Goal: Transaction & Acquisition: Obtain resource

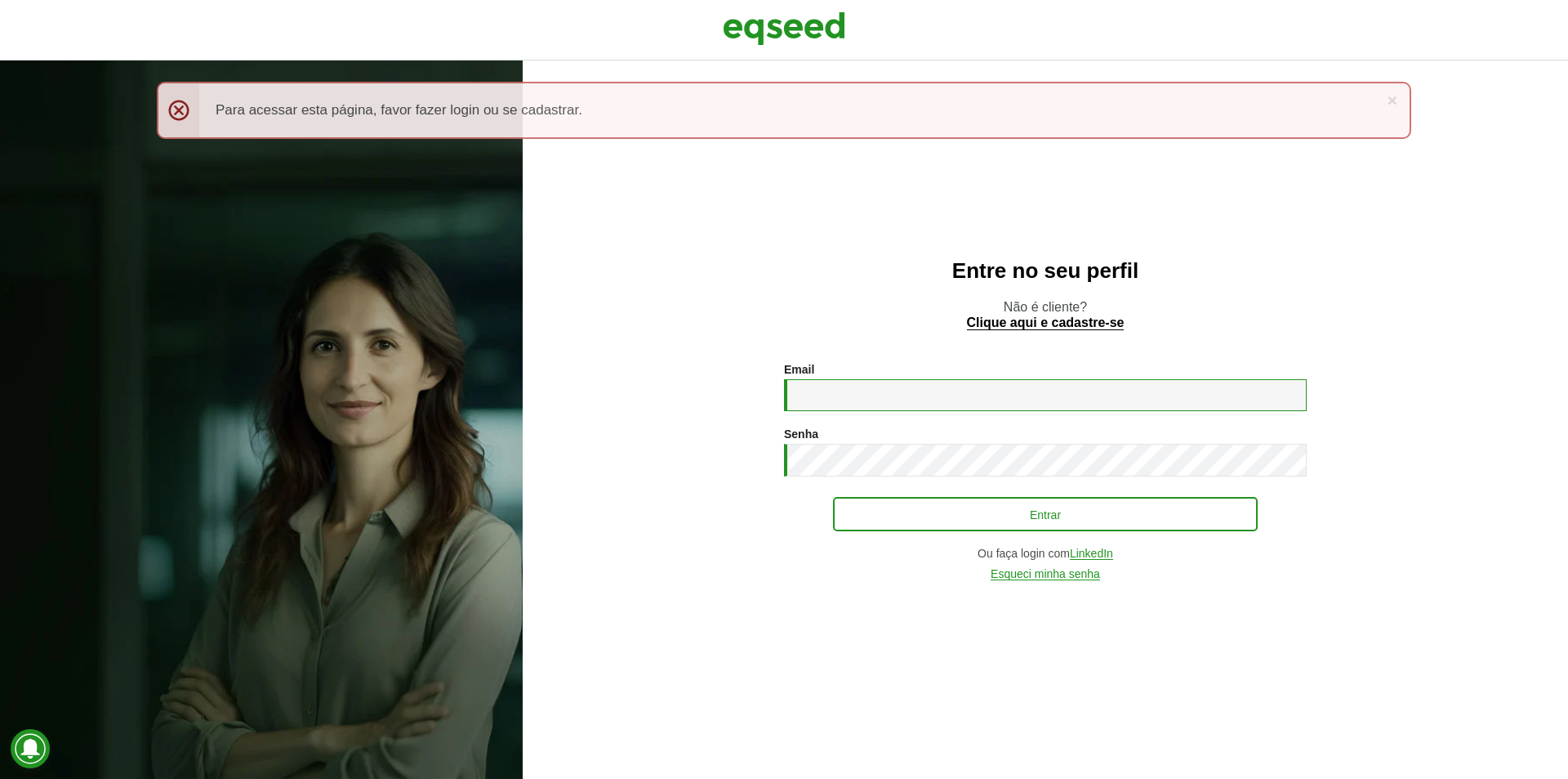
type input "**********"
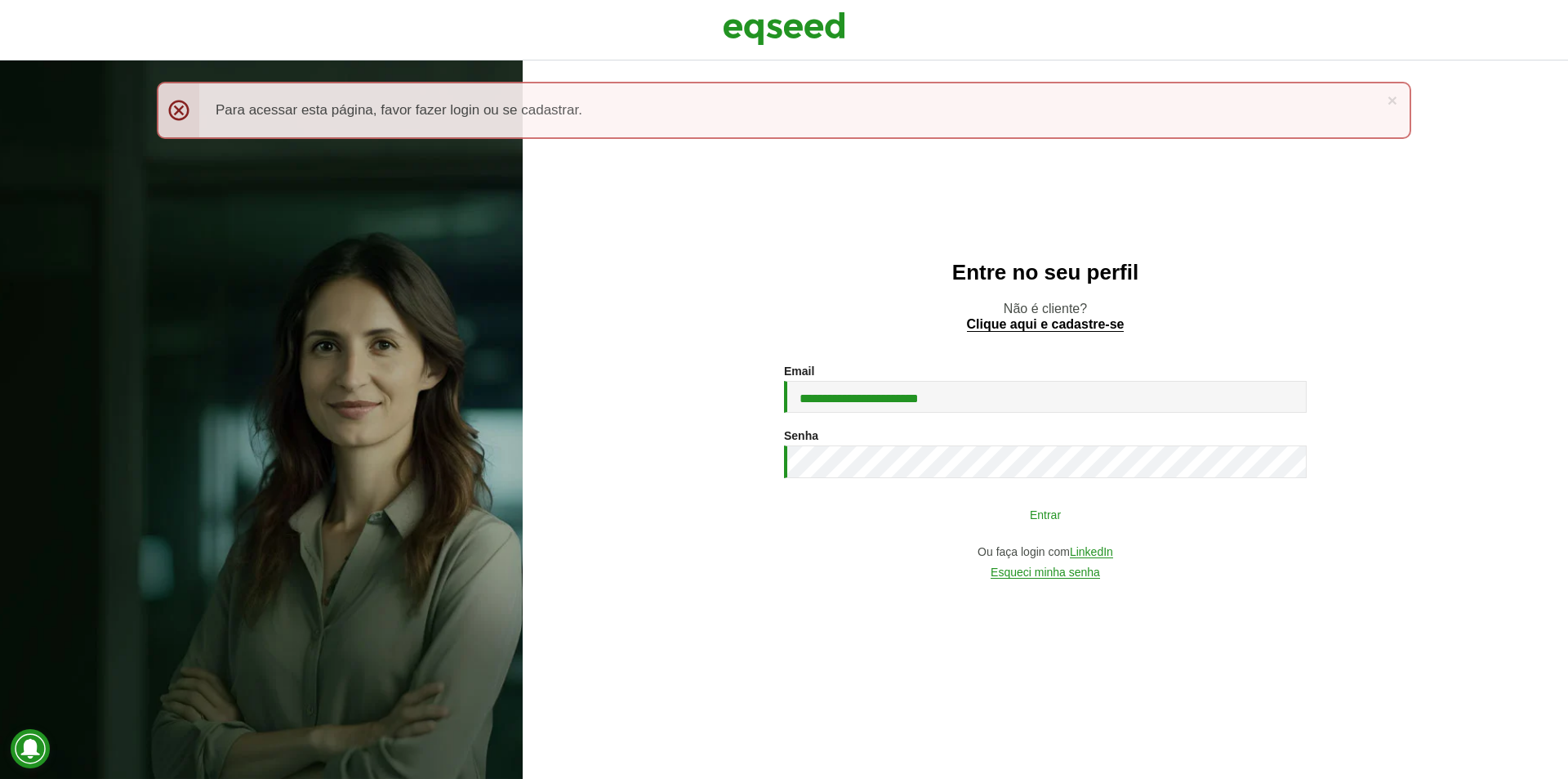
click at [1059, 501] on button "Entrar" at bounding box center [1045, 513] width 425 height 31
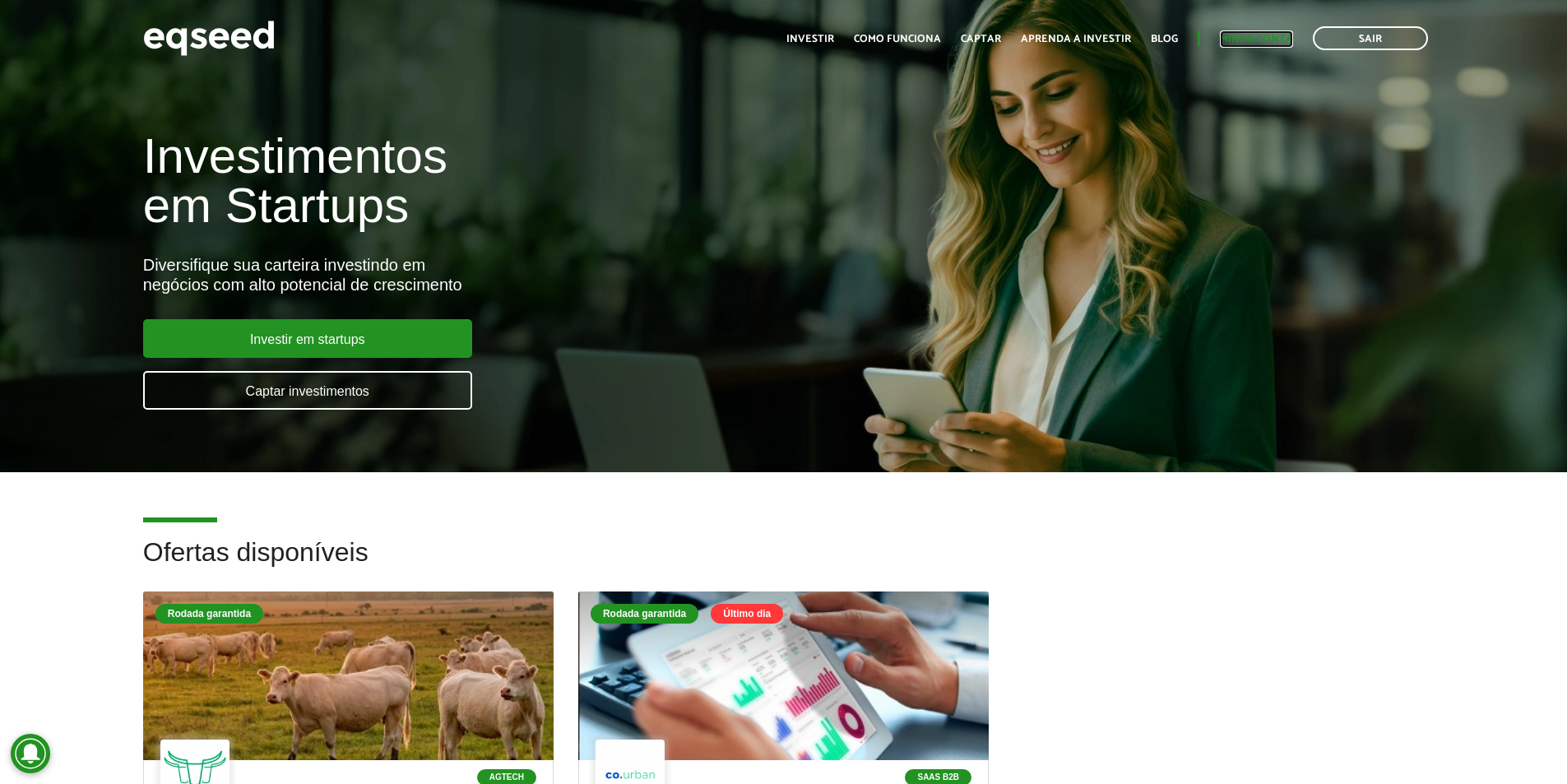
click at [1259, 41] on link "Minha conta" at bounding box center [1256, 39] width 73 height 11
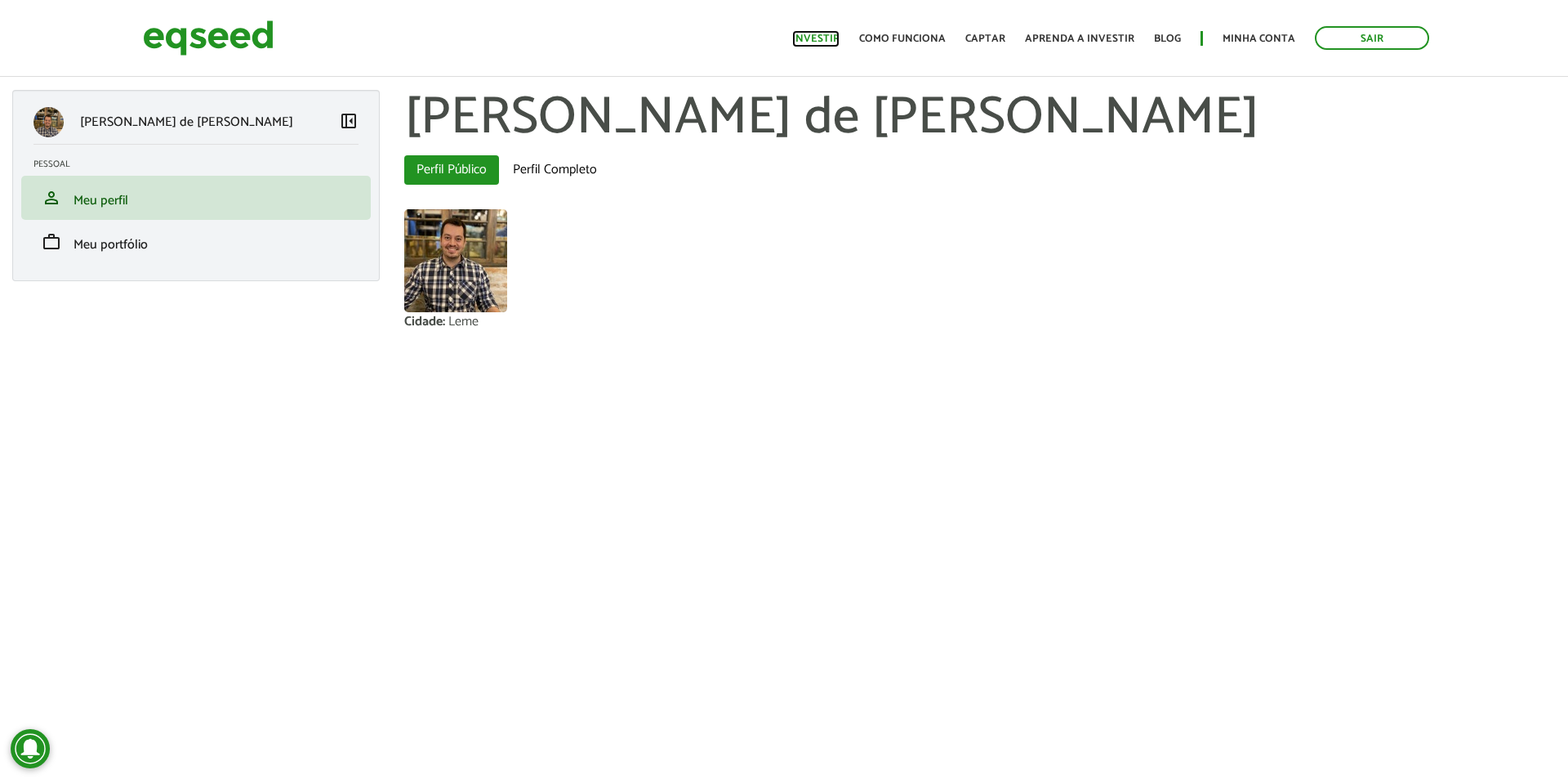
click at [819, 40] on link "Investir" at bounding box center [816, 39] width 48 height 11
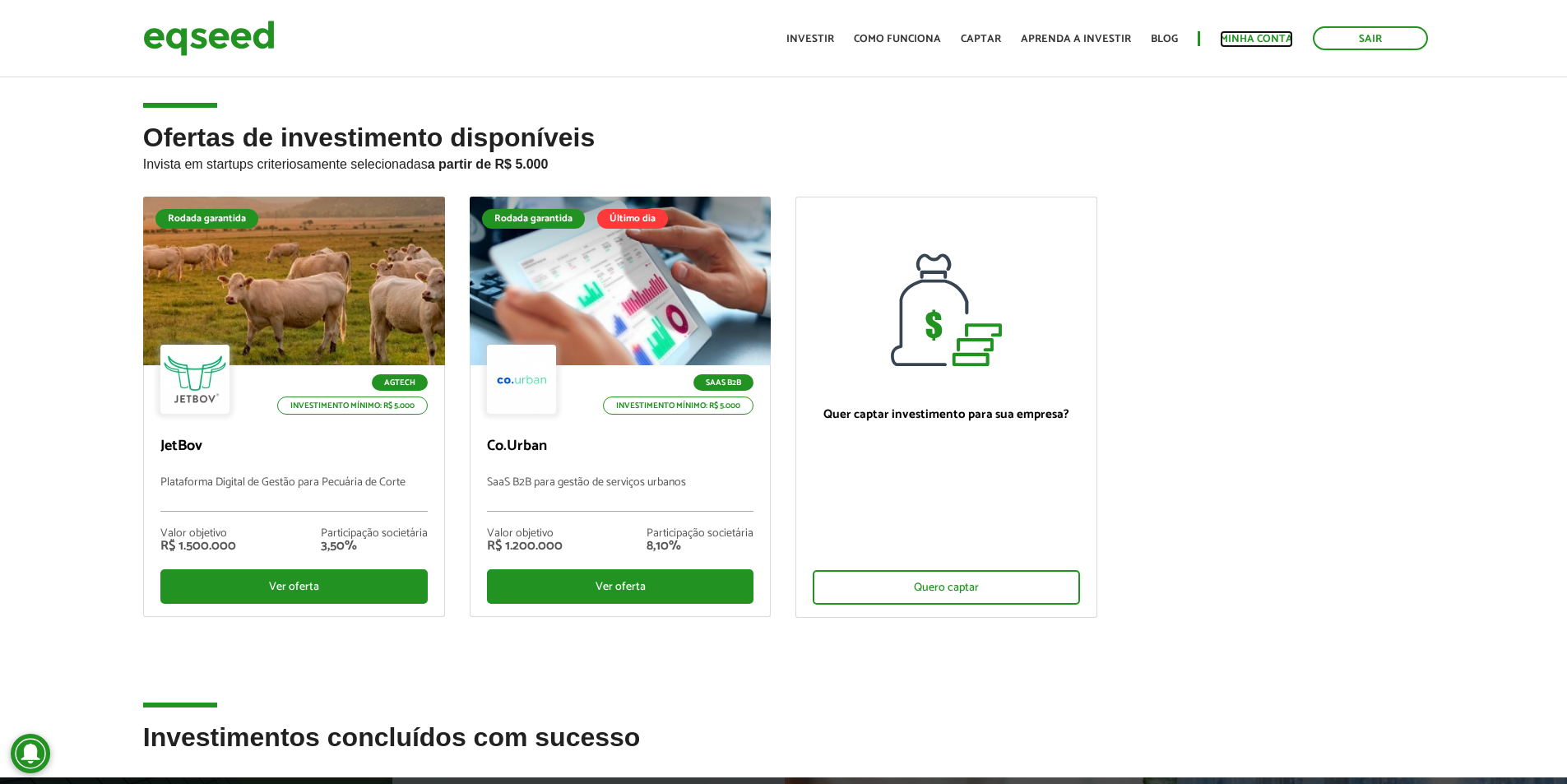
click at [1241, 41] on link "Minha conta" at bounding box center [1256, 39] width 73 height 11
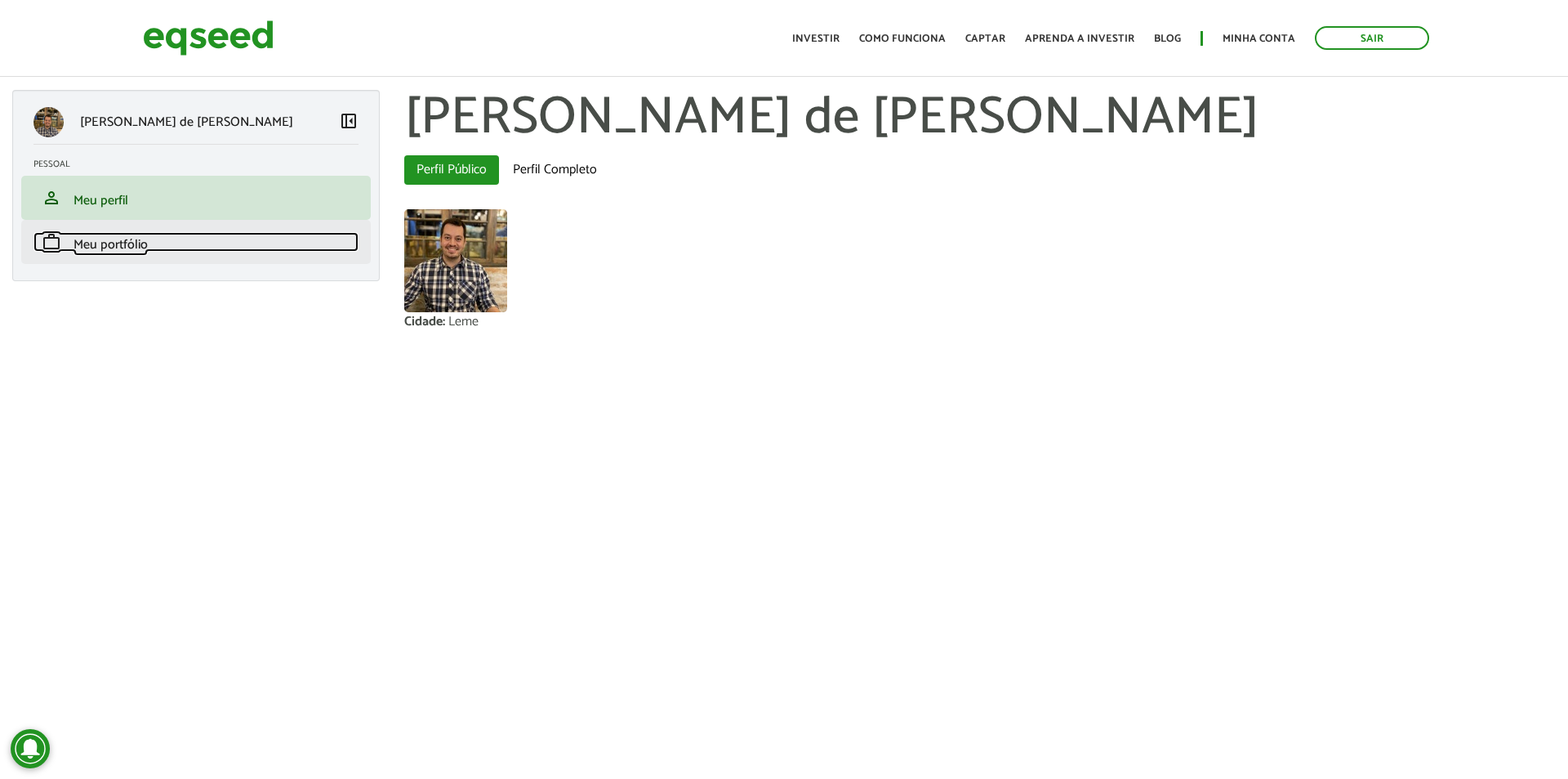
click at [96, 249] on span "Meu portfólio" at bounding box center [111, 244] width 75 height 22
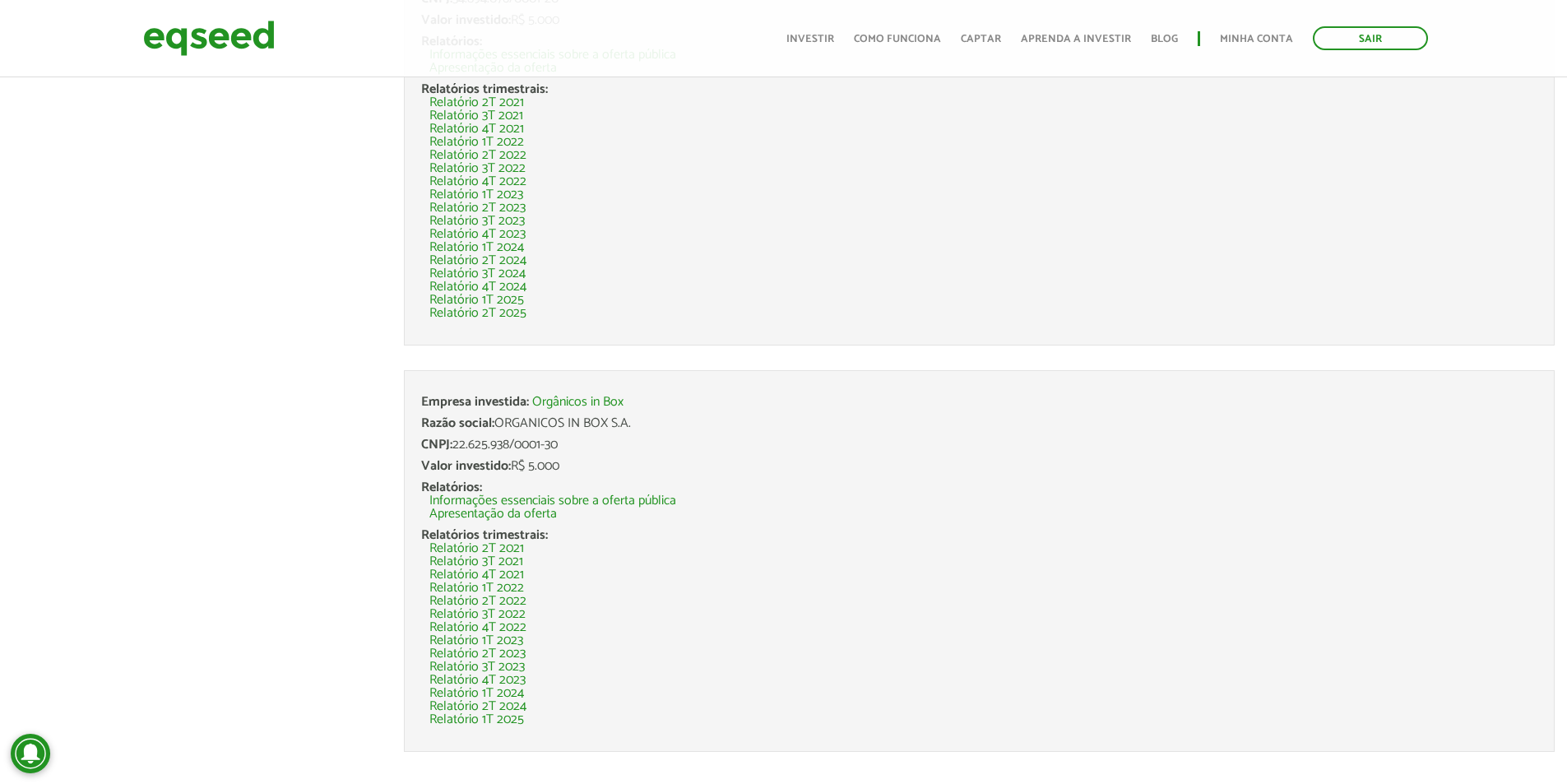
scroll to position [2376, 0]
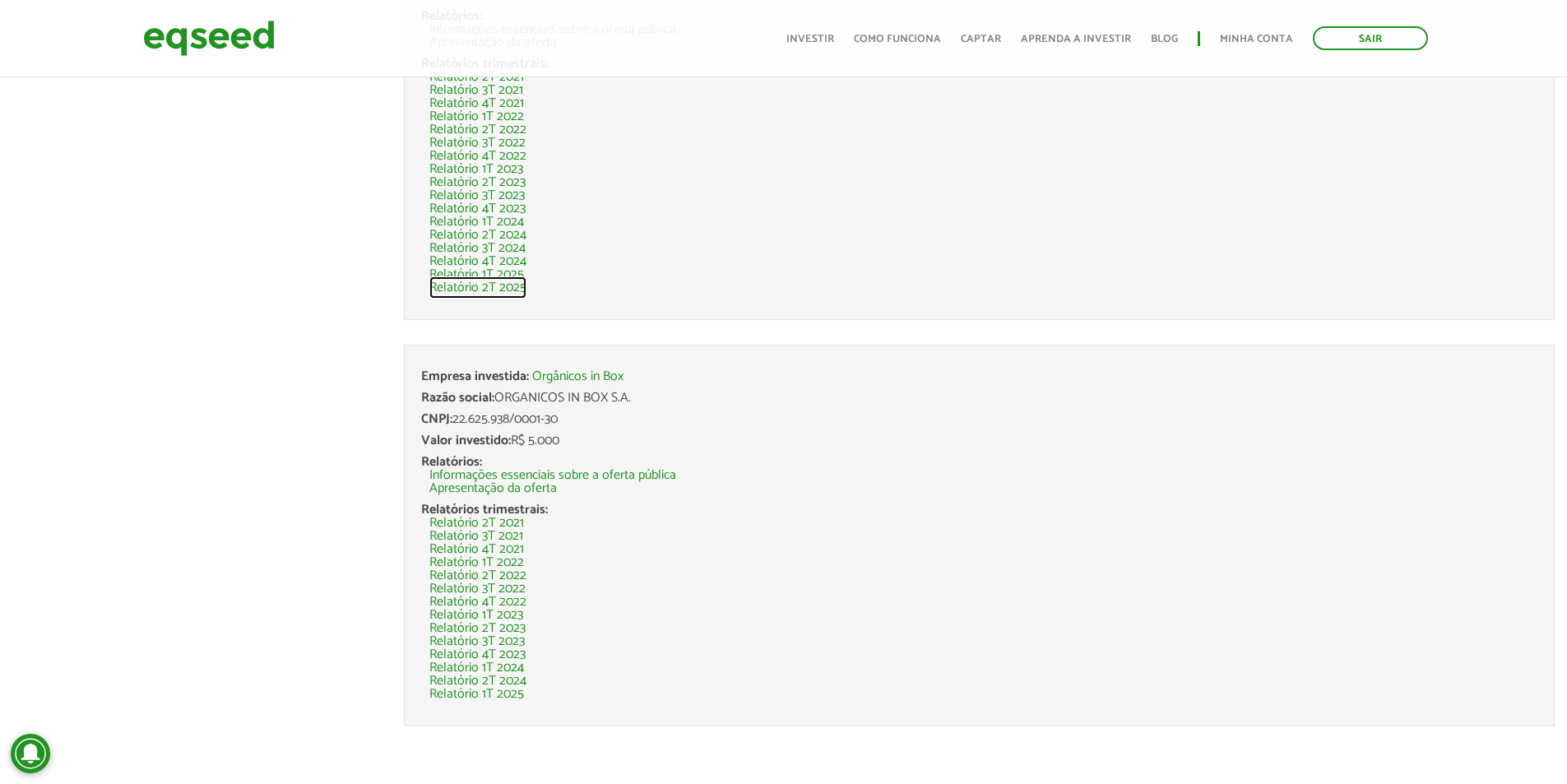
click at [511, 287] on link "Relatório 2T 2025" at bounding box center [478, 287] width 97 height 14
